Goal: Task Accomplishment & Management: Contribute content

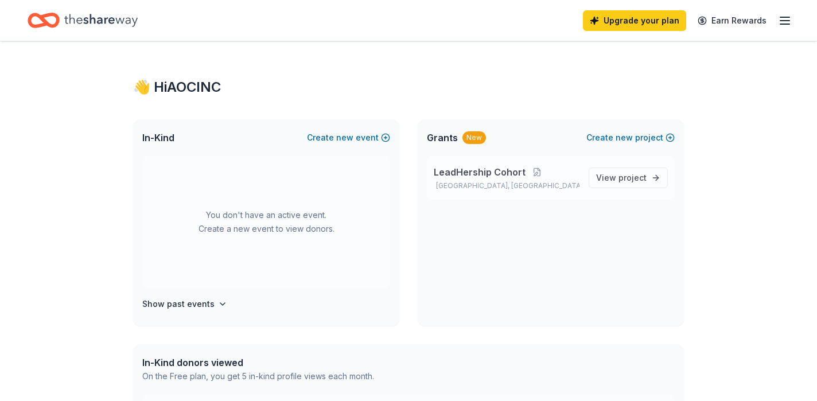
click at [496, 170] on span "LeadHership Cohort" at bounding box center [480, 172] width 92 height 14
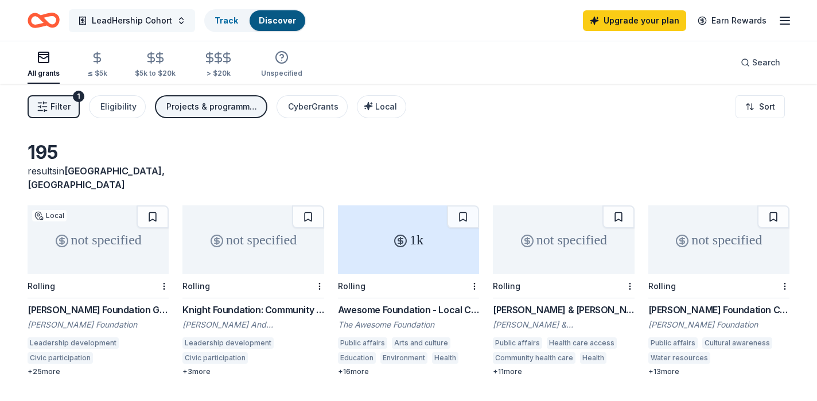
click at [134, 18] on span "LeadHership Cohort" at bounding box center [132, 21] width 80 height 14
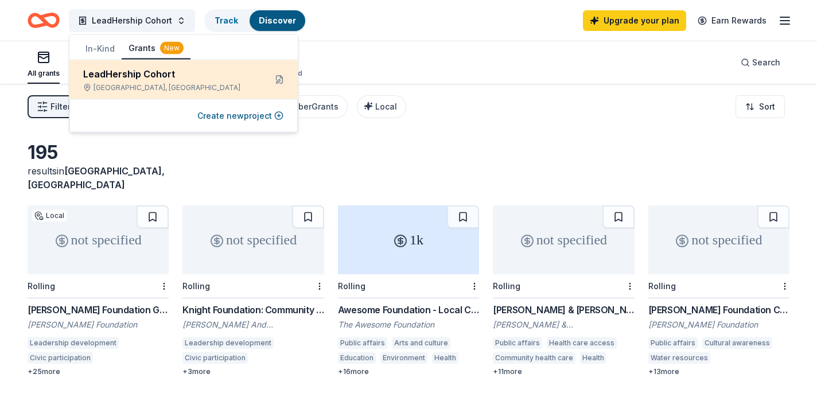
click at [149, 75] on div "LeadHership Cohort" at bounding box center [169, 74] width 173 height 14
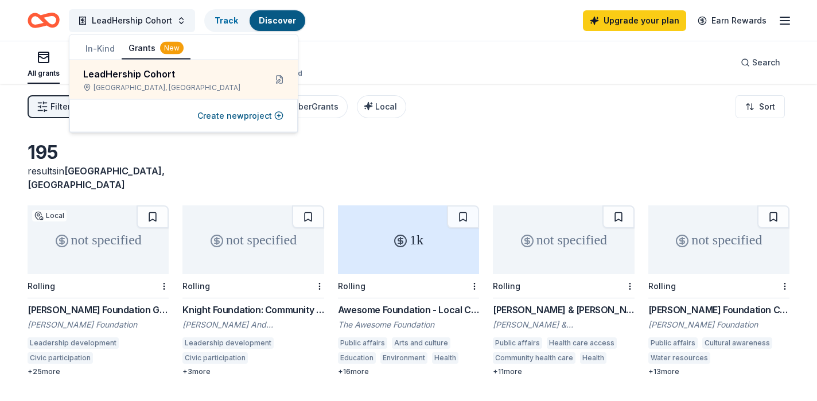
click at [96, 50] on button "In-Kind" at bounding box center [100, 48] width 43 height 21
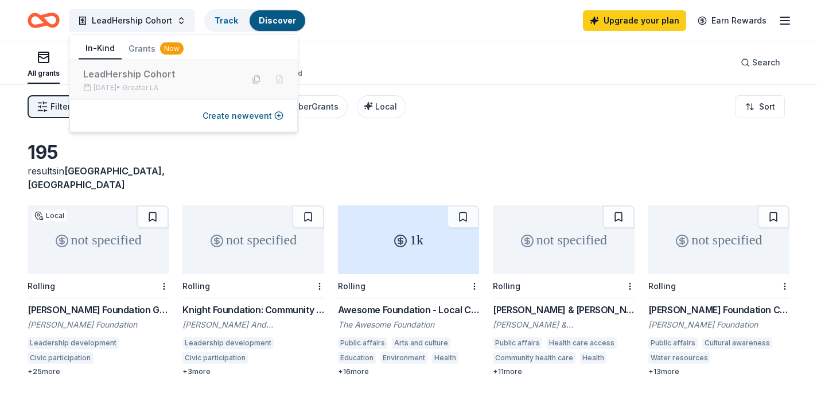
click at [139, 78] on div "LeadHership Cohort" at bounding box center [158, 74] width 150 height 14
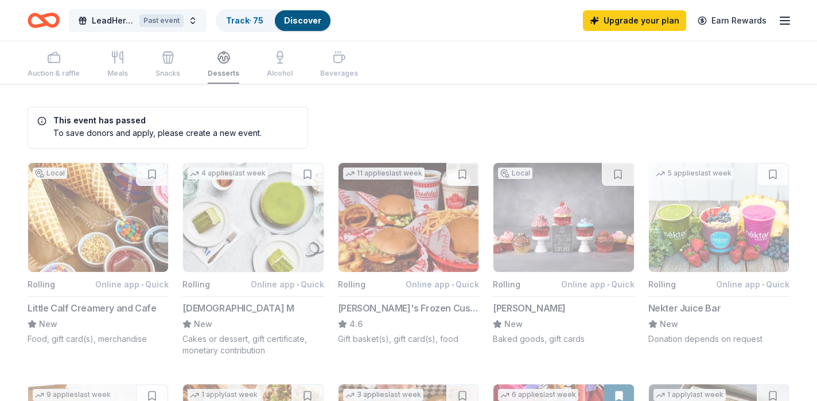
click at [123, 22] on span "LeadHership Cohort" at bounding box center [113, 21] width 43 height 14
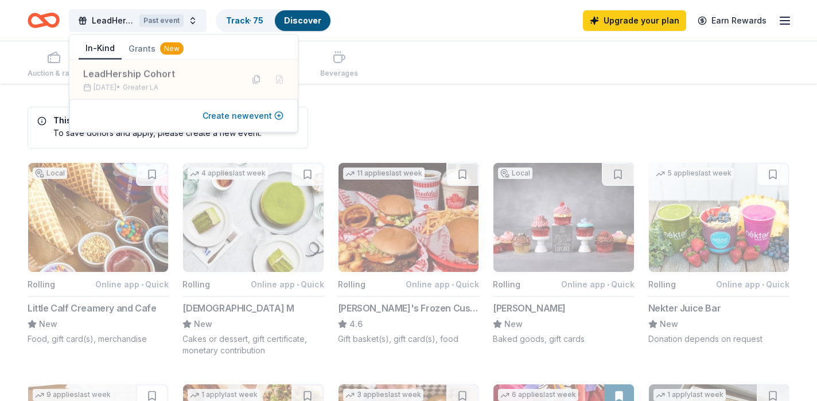
click at [270, 114] on button "Create new event" at bounding box center [242, 116] width 81 height 14
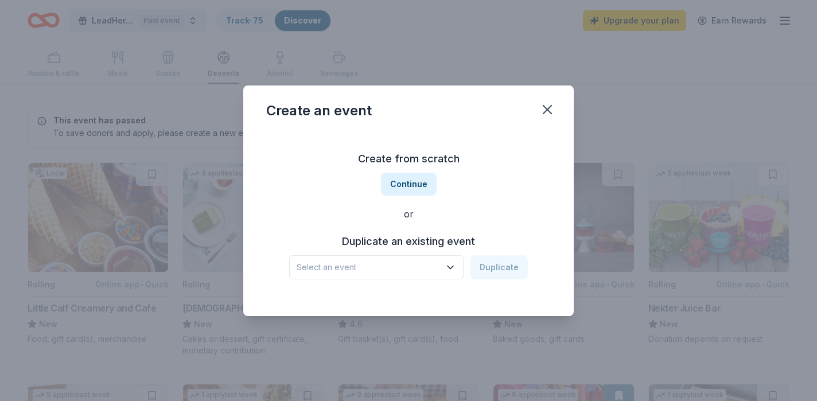
click at [447, 263] on icon "button" at bounding box center [449, 267] width 11 height 11
